Goal: Task Accomplishment & Management: Use online tool/utility

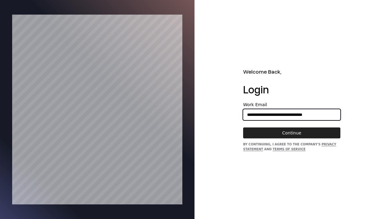
type input "**********"
click at [291, 132] on button "Continue" at bounding box center [291, 132] width 97 height 11
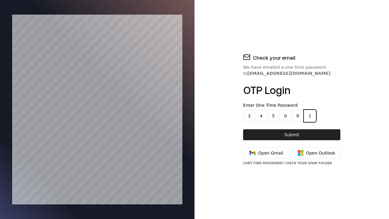
type input "******"
click at [291, 134] on button "Submit" at bounding box center [291, 134] width 97 height 11
